Goal: Transaction & Acquisition: Obtain resource

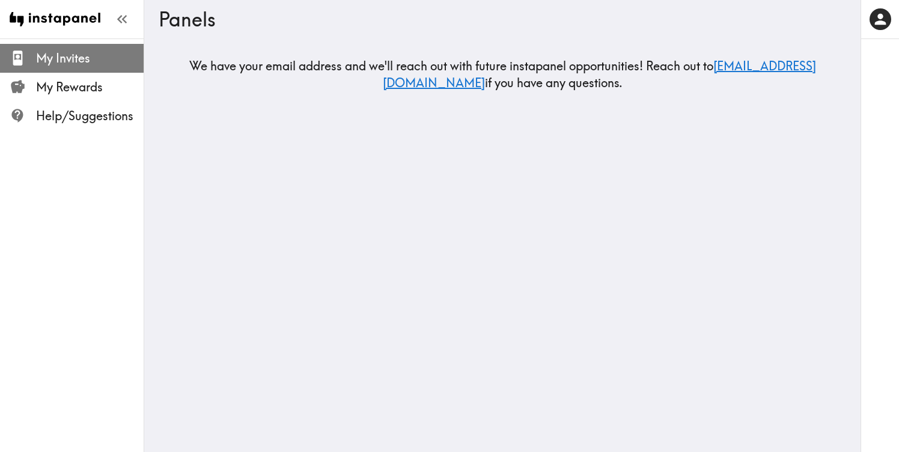
click at [82, 55] on span "My Invites" at bounding box center [90, 58] width 108 height 17
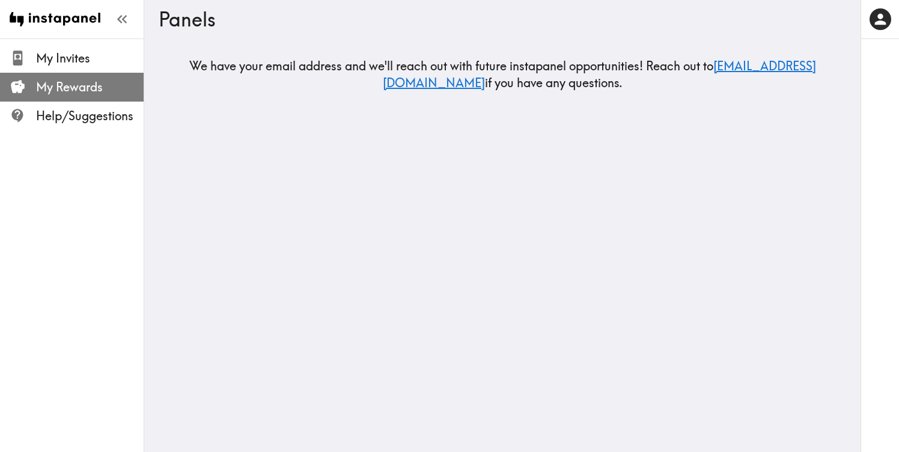
click at [88, 91] on span "My Rewards" at bounding box center [90, 87] width 108 height 17
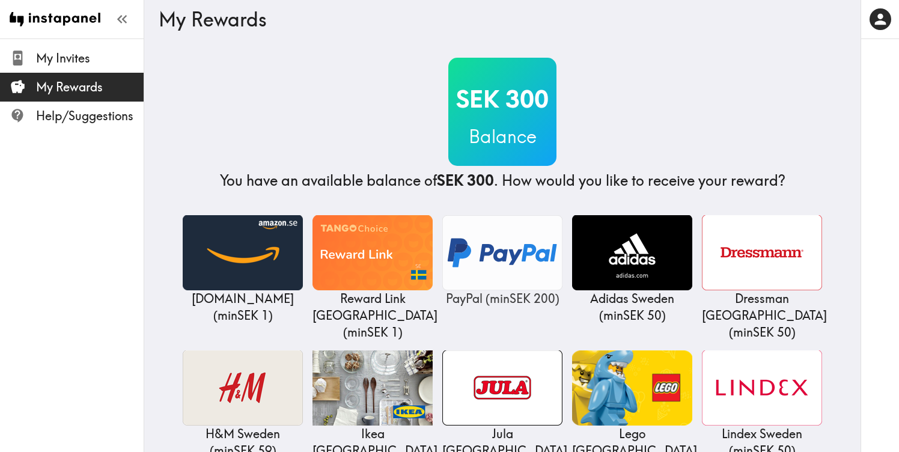
click at [474, 240] on img at bounding box center [502, 252] width 120 height 75
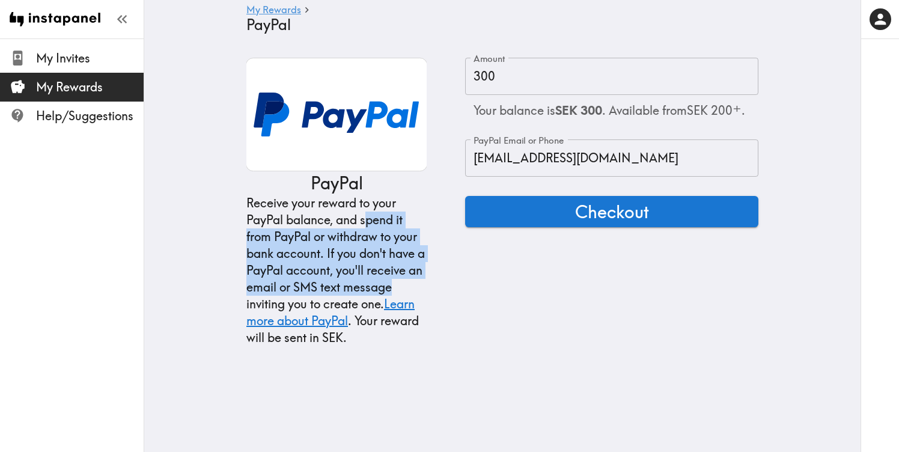
drag, startPoint x: 368, startPoint y: 226, endPoint x: 430, endPoint y: 285, distance: 86.3
click at [430, 286] on div "PayPal Receive your reward to your PayPal balance, and spend it from PayPal or …" at bounding box center [502, 202] width 512 height 288
click at [401, 261] on div "Receive your reward to your PayPal balance, and spend it from PayPal or withdra…" at bounding box center [336, 270] width 180 height 151
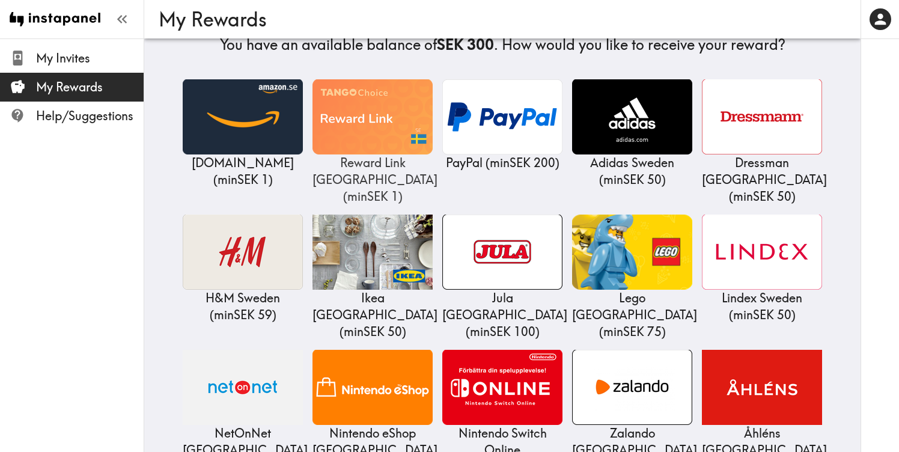
scroll to position [144, 0]
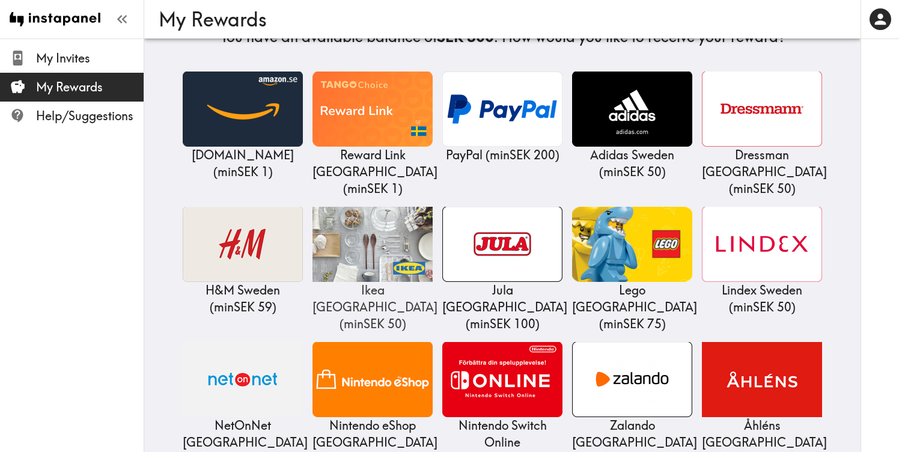
click at [348, 261] on img at bounding box center [372, 244] width 120 height 75
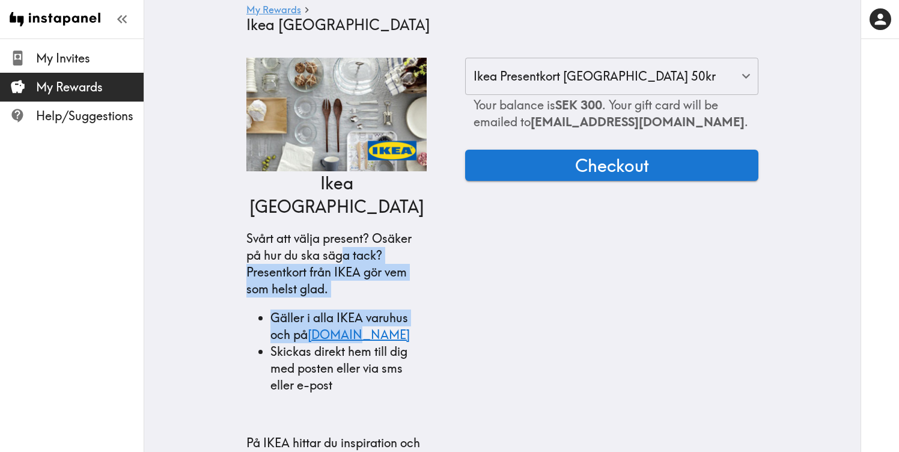
drag, startPoint x: 345, startPoint y: 230, endPoint x: 390, endPoint y: 298, distance: 81.5
click at [390, 309] on li "Gäller i alla IKEA varuhus och på [DOMAIN_NAME]" at bounding box center [348, 326] width 156 height 34
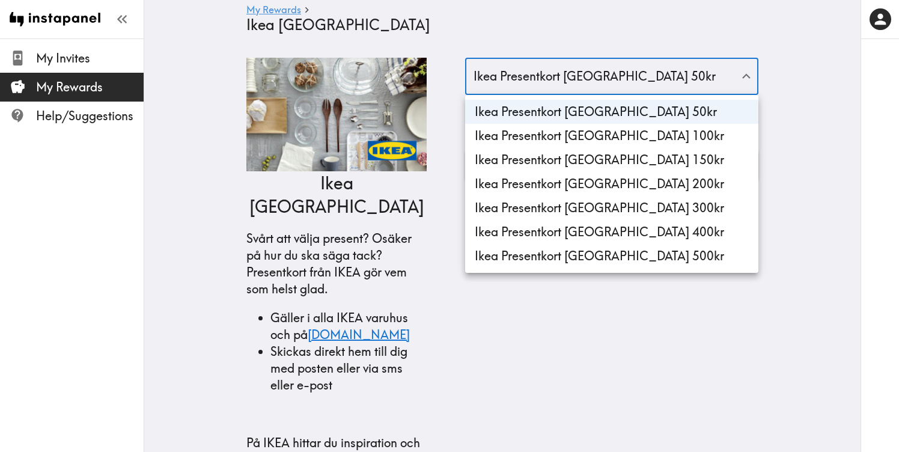
click at [554, 61] on div at bounding box center [449, 226] width 899 height 452
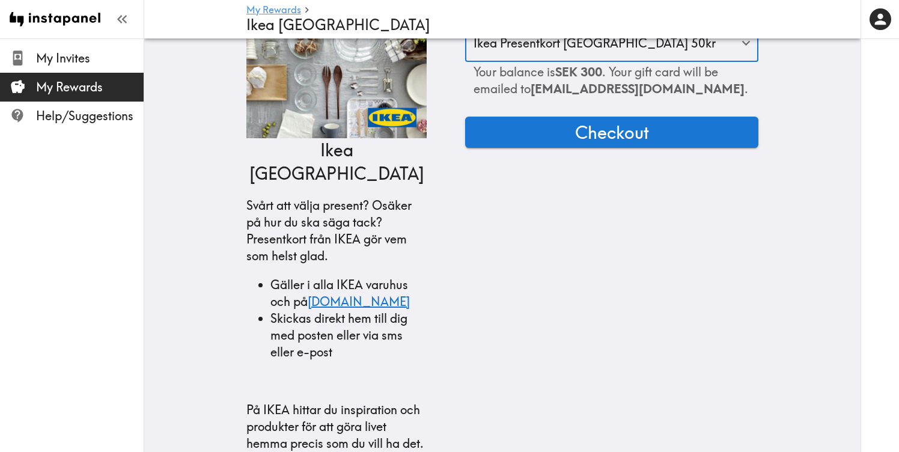
scroll to position [43, 0]
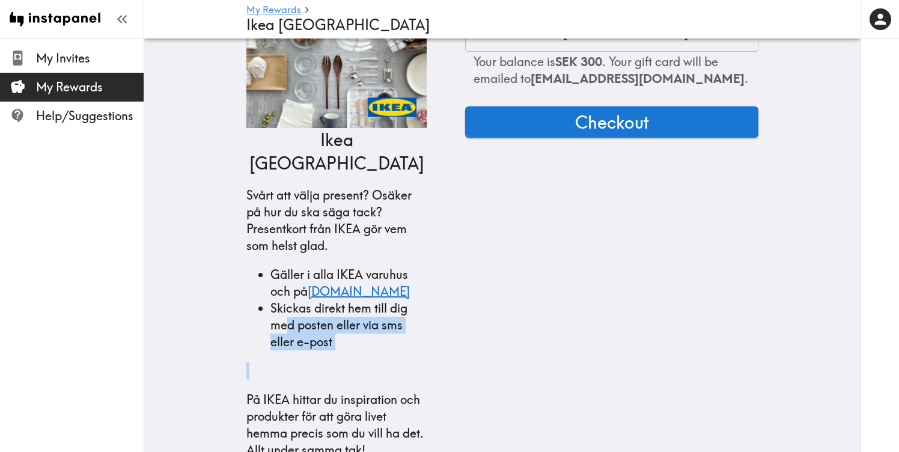
drag, startPoint x: 289, startPoint y: 307, endPoint x: 362, endPoint y: 354, distance: 86.5
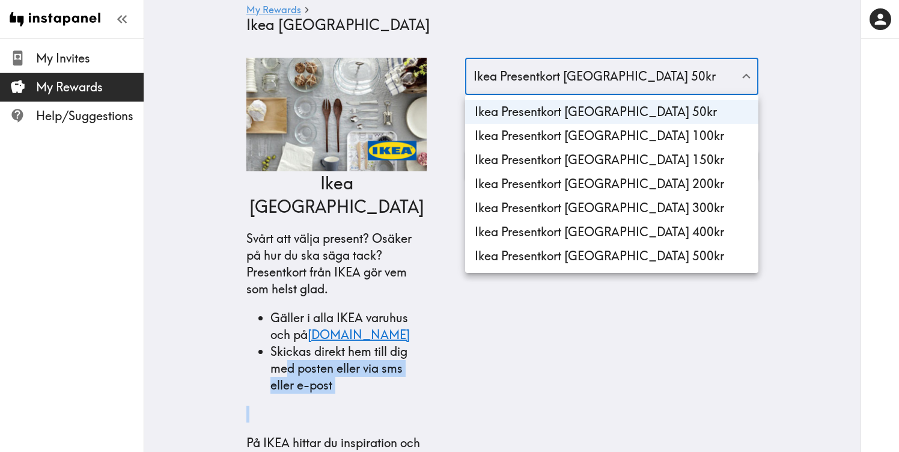
click at [539, 219] on li "Ikea Presentkort [GEOGRAPHIC_DATA] 300kr" at bounding box center [611, 208] width 293 height 24
type input "300"
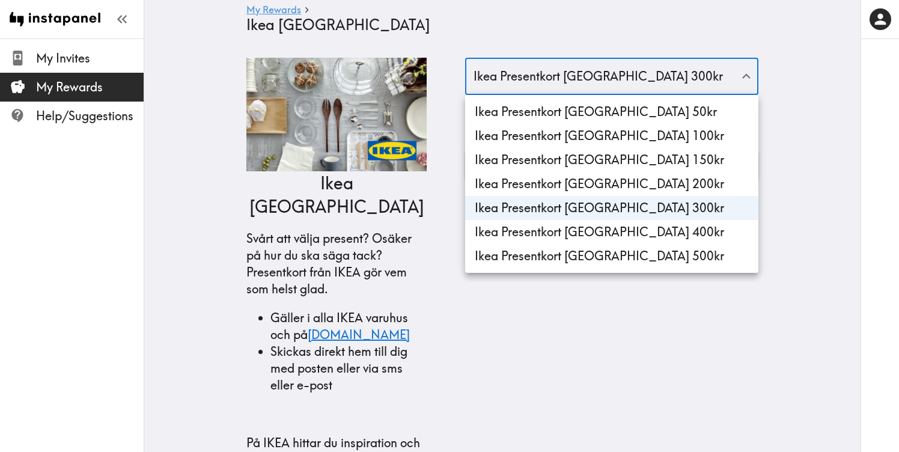
click at [329, 34] on div at bounding box center [449, 226] width 899 height 452
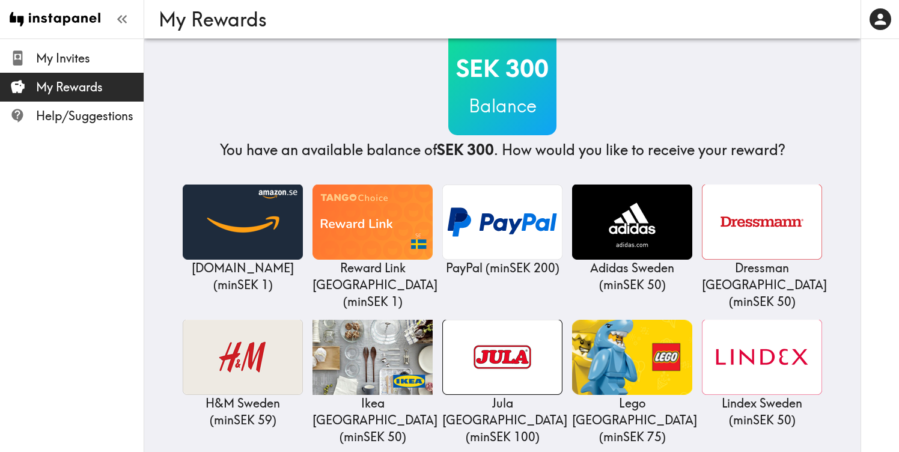
scroll to position [45, 0]
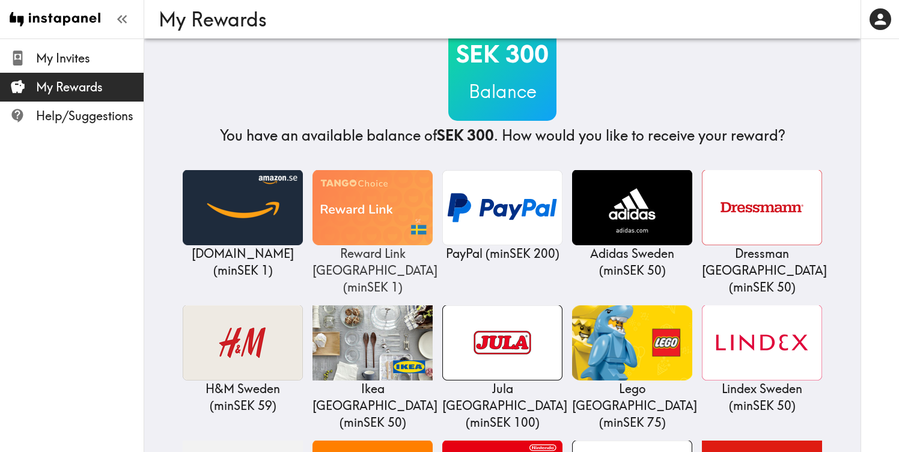
click at [369, 198] on img at bounding box center [372, 207] width 120 height 75
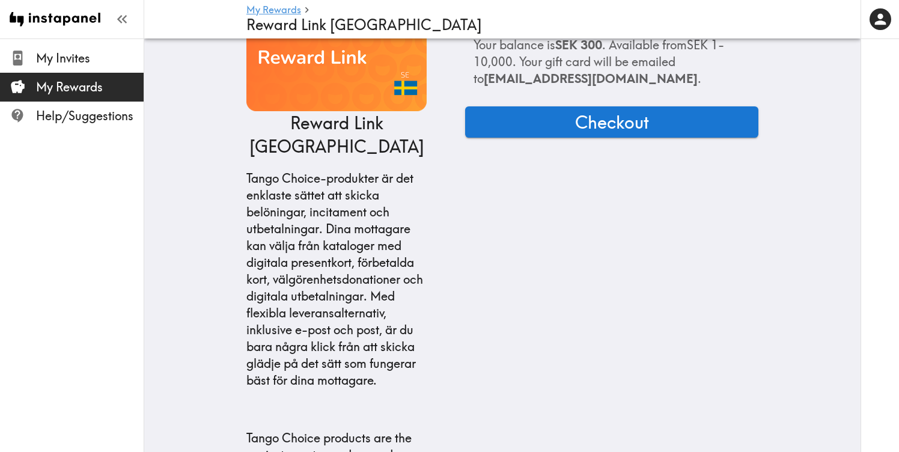
click at [172, 160] on main "My Rewards Reward Link [GEOGRAPHIC_DATA] Reward Link Sweden Tango Choice-produk…" at bounding box center [502, 336] width 716 height 716
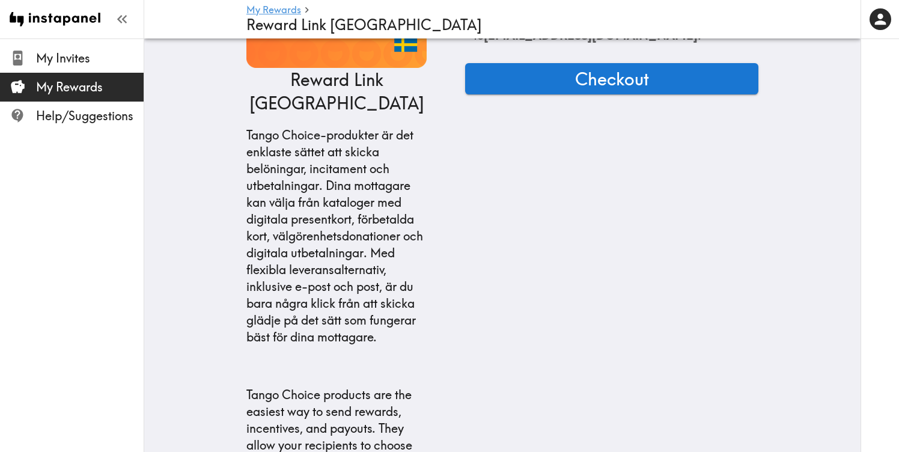
scroll to position [109, 0]
